Goal: Task Accomplishment & Management: Manage account settings

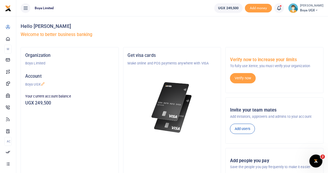
click at [313, 13] on ul "UGX 249,500 Add money Notifications 2 Transactions to act upon You have 2 await…" at bounding box center [269, 8] width 118 height 16
click at [314, 12] on span "Boya UGX" at bounding box center [311, 10] width 23 height 5
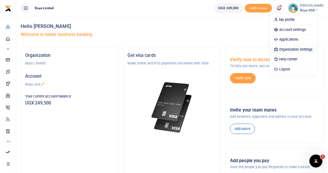
click at [299, 47] on link "Organization Settings" at bounding box center [293, 50] width 47 height 8
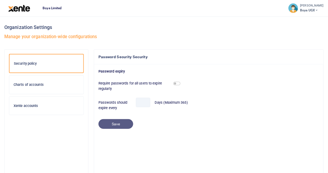
click at [316, 12] on div at bounding box center [164, 86] width 328 height 173
click at [317, 8] on span "Boya UGX" at bounding box center [311, 10] width 23 height 5
click at [14, 7] on img at bounding box center [19, 8] width 22 height 7
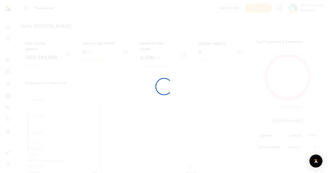
scroll to position [0, 0]
click at [311, 10] on div at bounding box center [164, 86] width 328 height 173
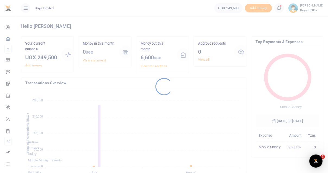
scroll to position [0, 0]
click at [311, 10] on div at bounding box center [164, 86] width 328 height 173
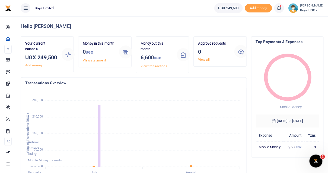
click at [311, 10] on span "Boya UGX" at bounding box center [311, 10] width 23 height 5
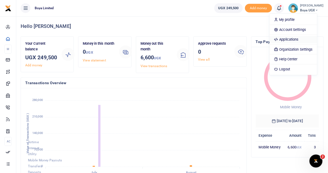
click at [301, 39] on link "Applications" at bounding box center [293, 40] width 47 height 8
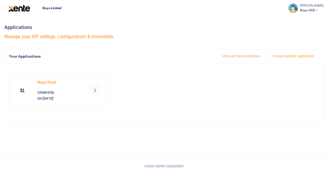
click at [54, 95] on div "BoyaTest Created by On 21st Jul 2025" at bounding box center [59, 90] width 48 height 23
click at [93, 91] on icon at bounding box center [95, 90] width 7 height 7
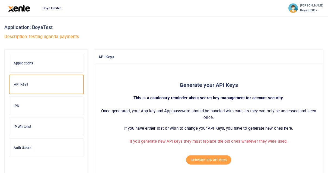
click at [20, 127] on h6 "IP Whitelist" at bounding box center [47, 127] width 66 height 4
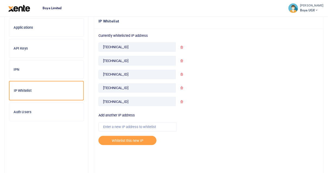
scroll to position [37, 0]
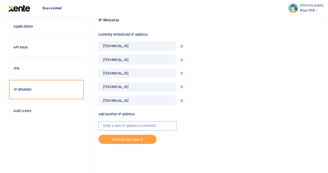
click at [118, 123] on input "text" at bounding box center [137, 126] width 78 height 9
paste input "[TECHNICAL_ID]"
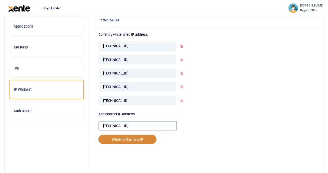
type input "[TECHNICAL_ID]"
click at [122, 139] on button "Whitelist this new IP" at bounding box center [127, 139] width 58 height 9
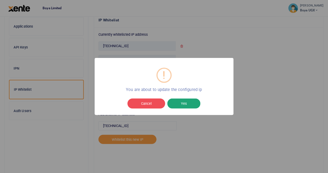
click at [181, 104] on button "Yes" at bounding box center [183, 104] width 33 height 10
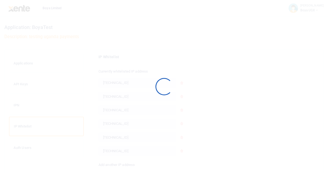
scroll to position [37, 0]
